Goal: Check status: Check status

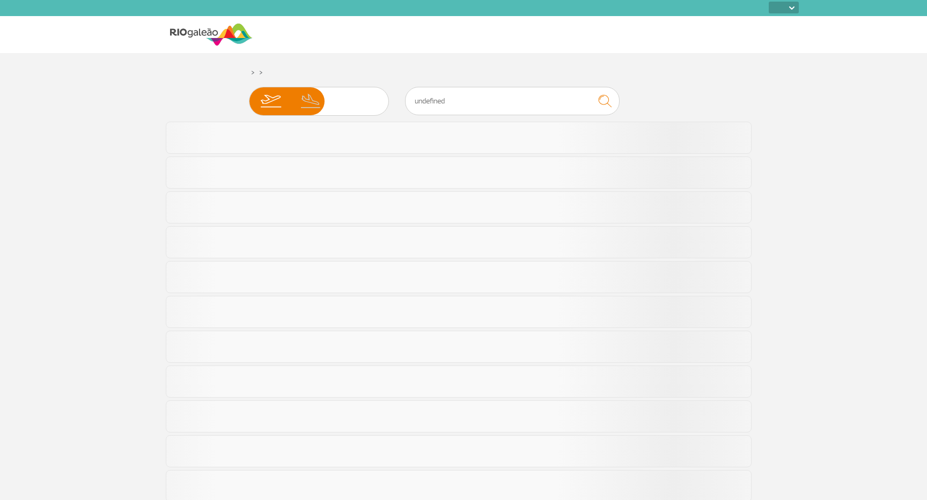
select select
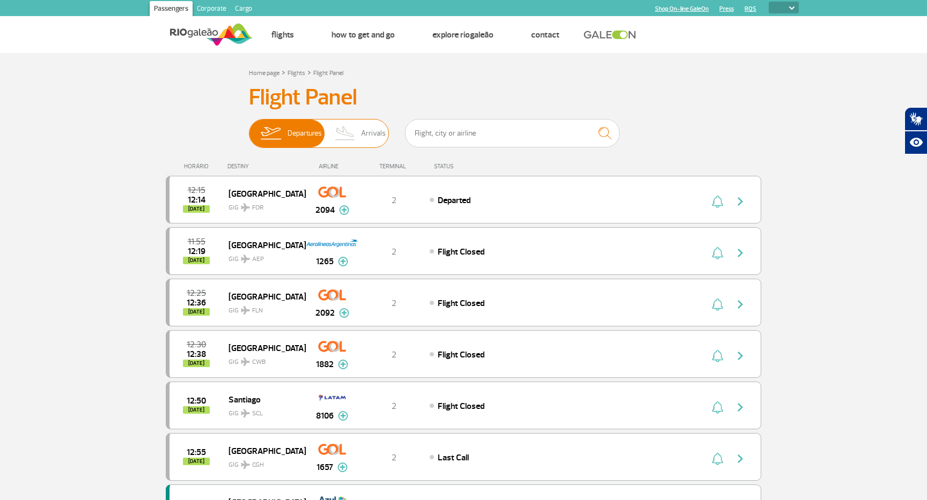
click at [353, 132] on img at bounding box center [345, 134] width 32 height 28
click at [249, 128] on input "Departures Arrivals" at bounding box center [249, 128] width 0 height 0
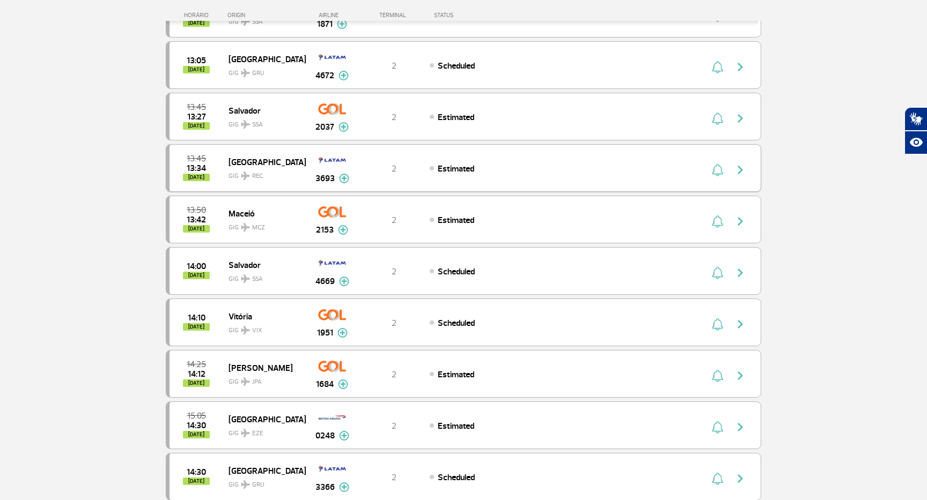
scroll to position [452, 0]
click at [740, 168] on img "button" at bounding box center [740, 171] width 13 height 13
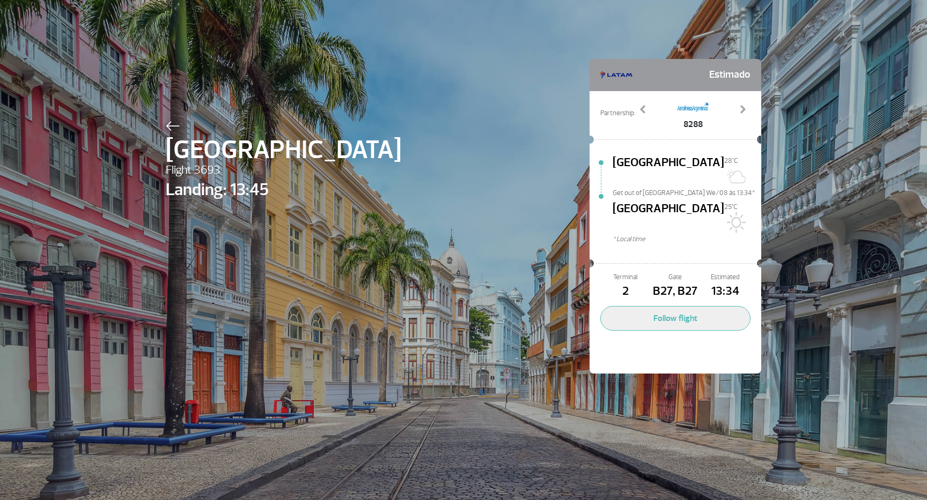
select select
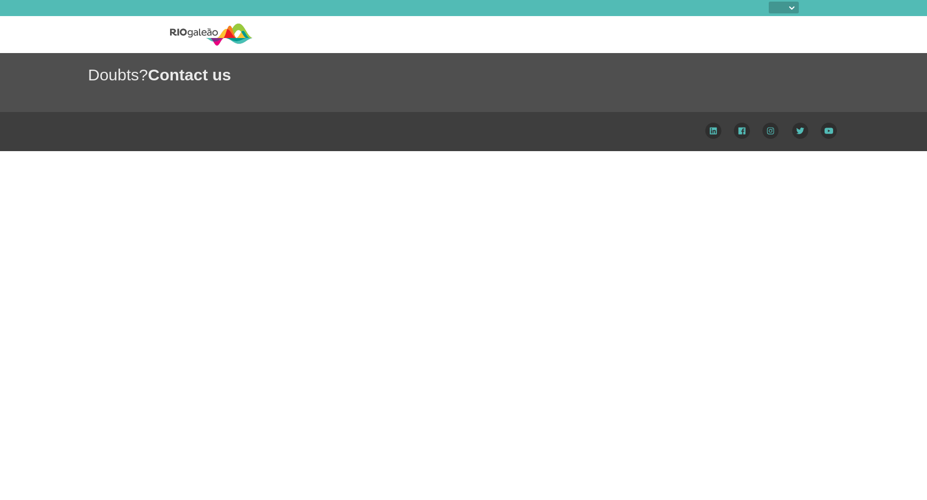
select select
